Goal: Task Accomplishment & Management: Manage account settings

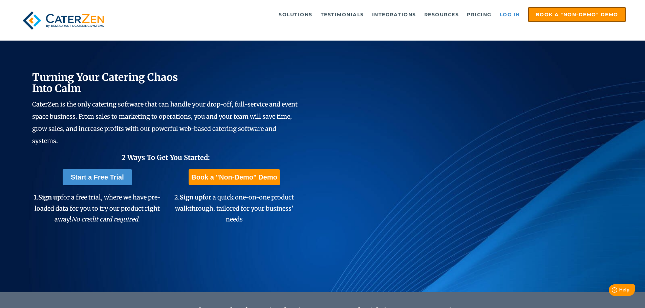
click at [510, 16] on link "Log in" at bounding box center [509, 15] width 27 height 14
click at [513, 18] on link "Log in" at bounding box center [509, 15] width 27 height 14
drag, startPoint x: 509, startPoint y: 15, endPoint x: 504, endPoint y: 15, distance: 4.8
click at [509, 15] on link "Log in" at bounding box center [509, 15] width 27 height 14
